Goal: Information Seeking & Learning: Learn about a topic

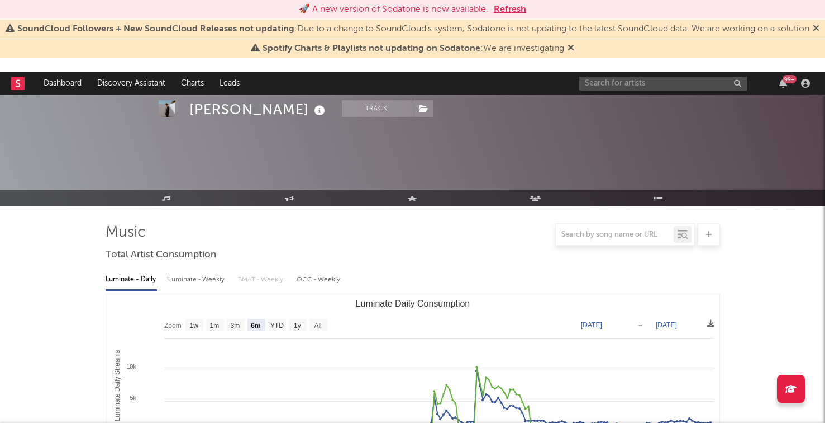
select select "6m"
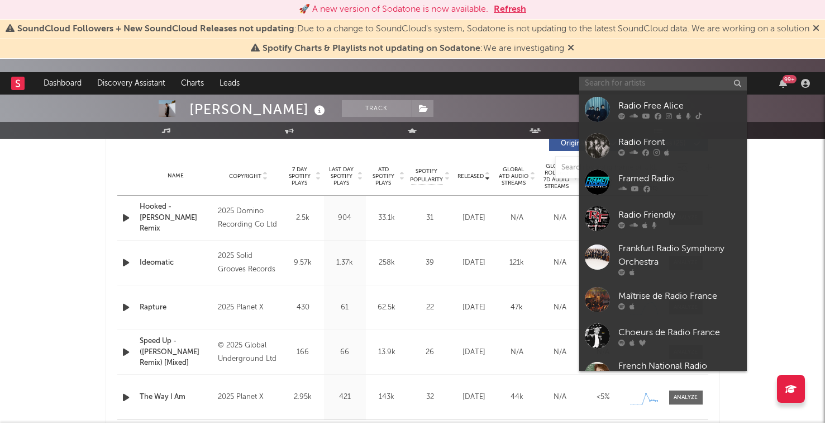
click at [613, 87] on input "text" at bounding box center [664, 84] width 168 height 14
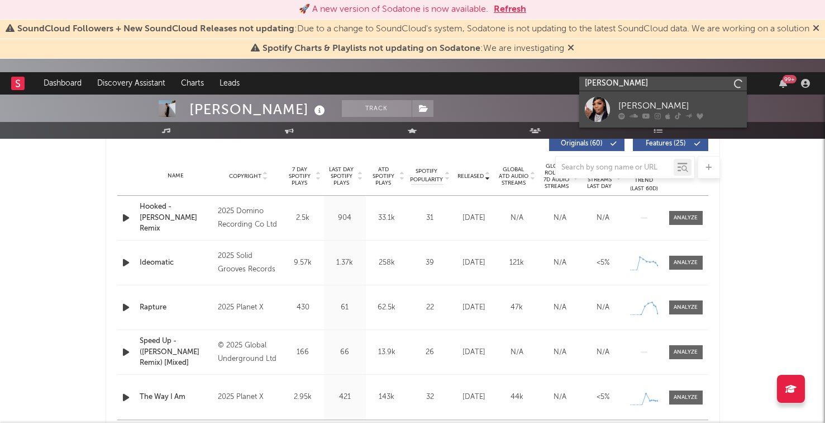
type input "[PERSON_NAME]"
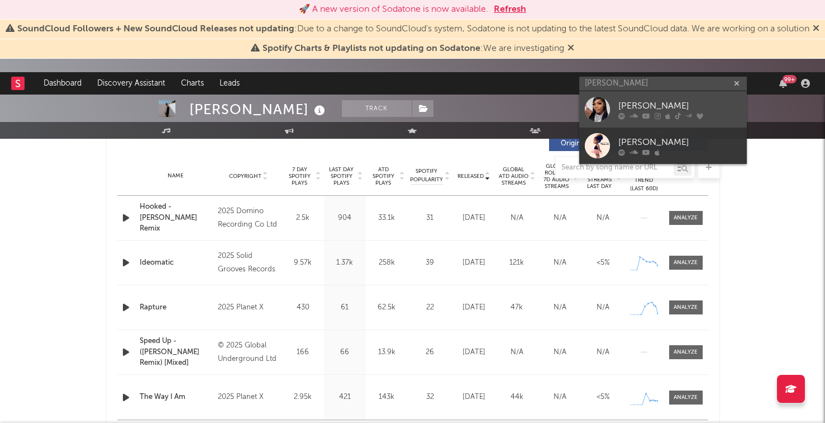
click at [647, 116] on icon at bounding box center [647, 115] width 8 height 7
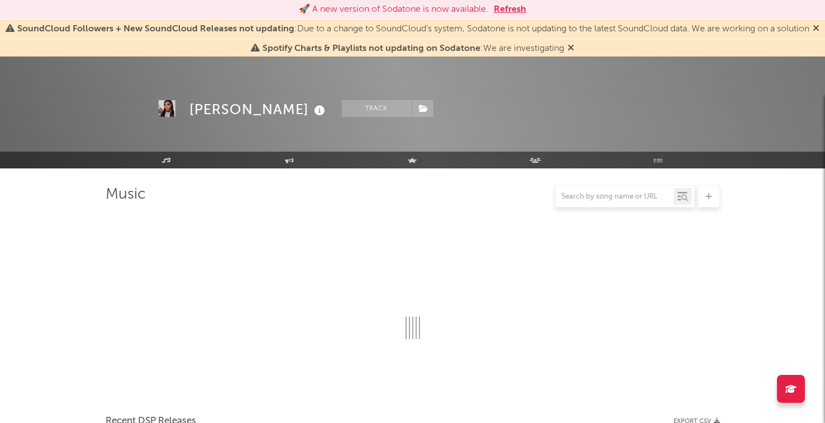
scroll to position [435, 0]
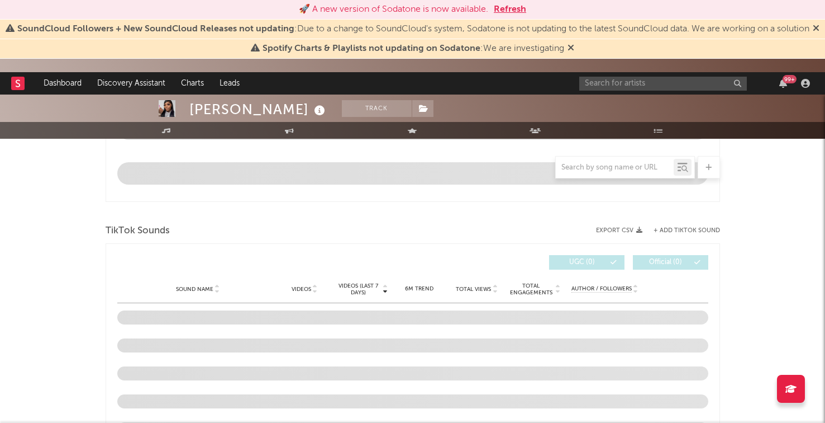
select select "6m"
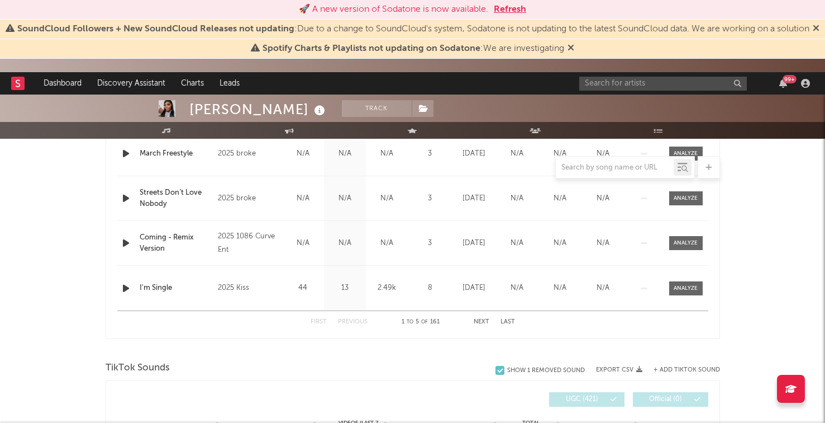
scroll to position [560, 0]
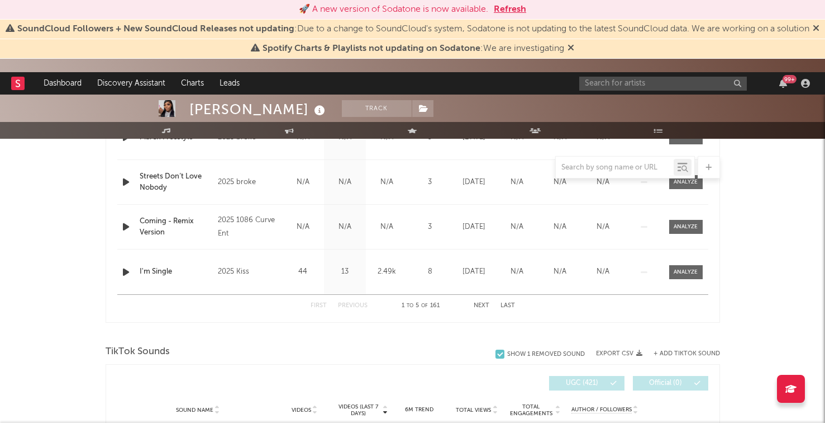
click at [481, 304] on button "Next" at bounding box center [482, 305] width 16 height 6
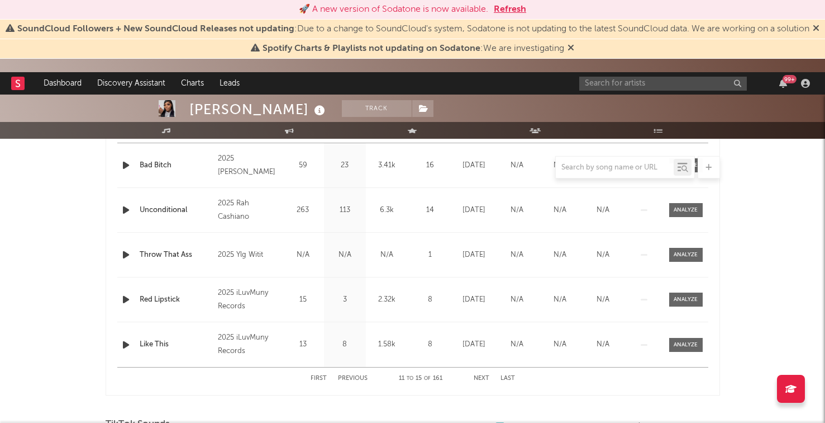
scroll to position [493, 0]
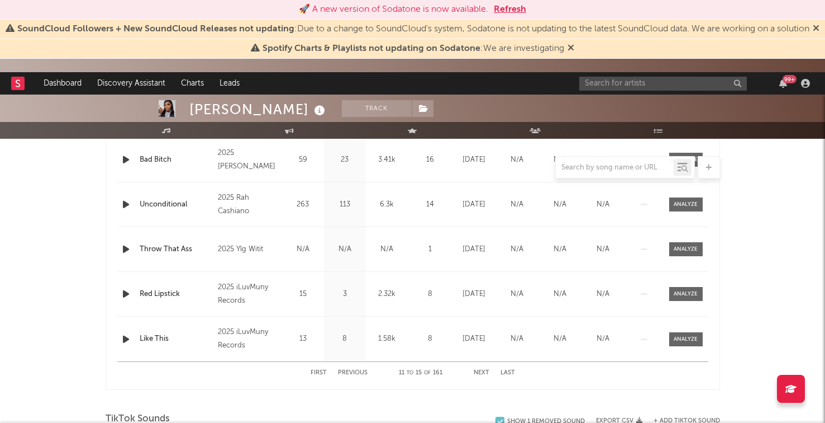
click at [482, 371] on button "Next" at bounding box center [482, 372] width 16 height 6
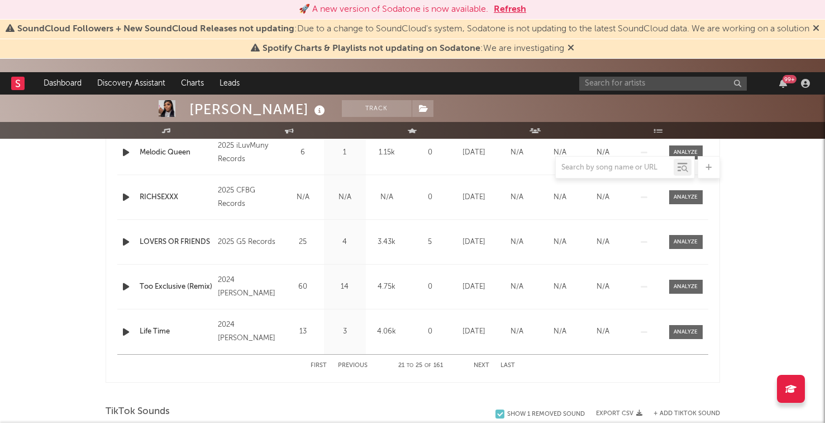
scroll to position [506, 0]
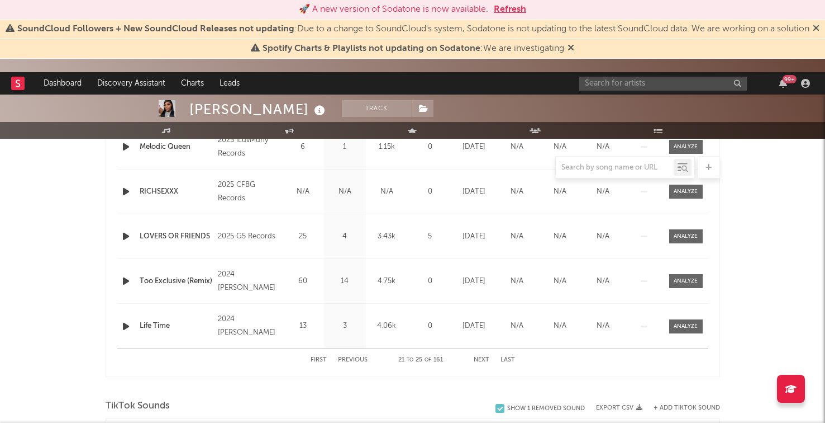
click at [482, 359] on button "Next" at bounding box center [482, 360] width 16 height 6
